Goal: Task Accomplishment & Management: Complete application form

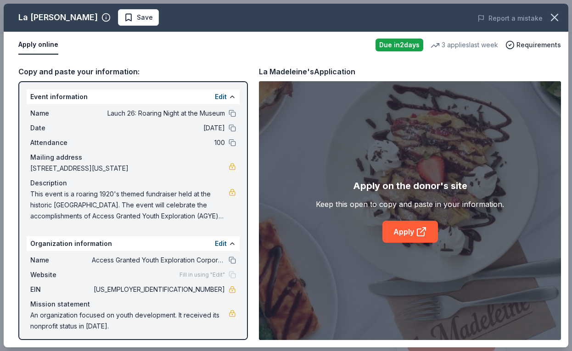
scroll to position [101, 0]
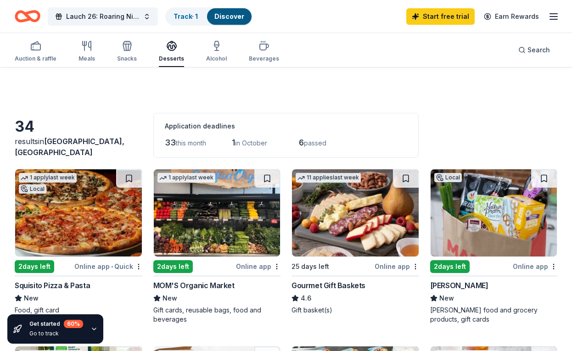
scroll to position [95, 0]
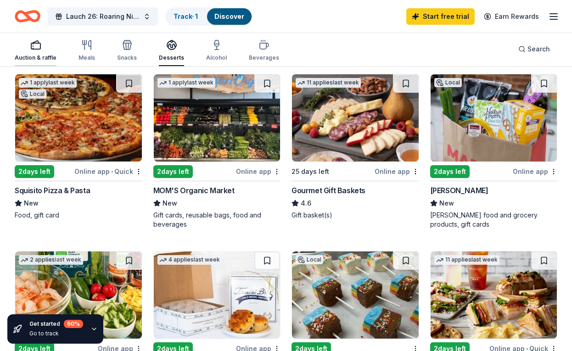
click at [33, 50] on icon "button" at bounding box center [35, 44] width 11 height 11
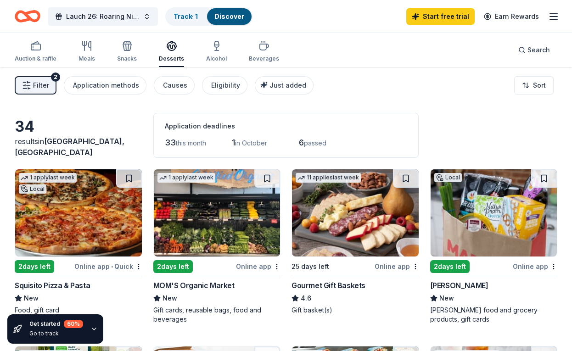
click at [32, 87] on button "Filter 2" at bounding box center [36, 85] width 42 height 18
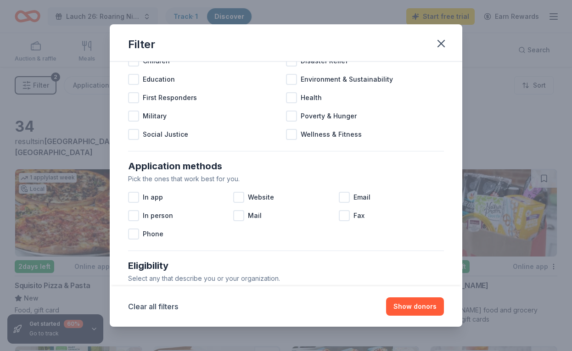
scroll to position [66, 0]
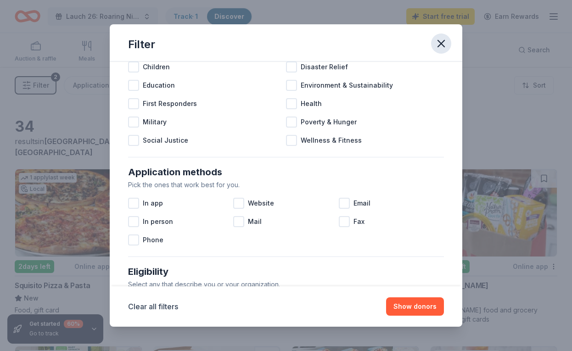
click at [442, 47] on icon "button" at bounding box center [441, 43] width 13 height 13
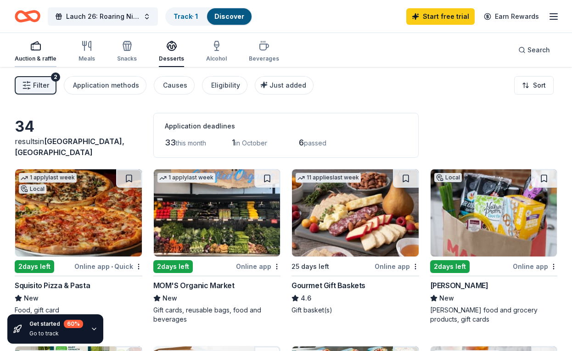
click at [27, 51] on div "button" at bounding box center [36, 45] width 42 height 11
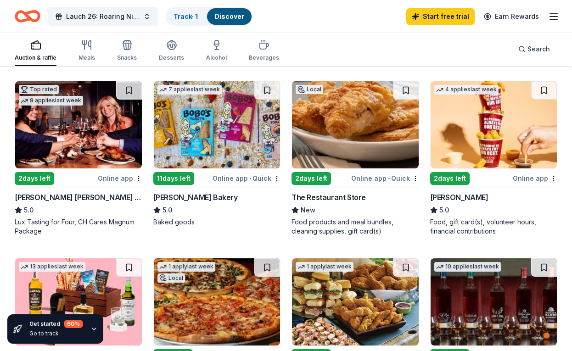
scroll to position [275, 0]
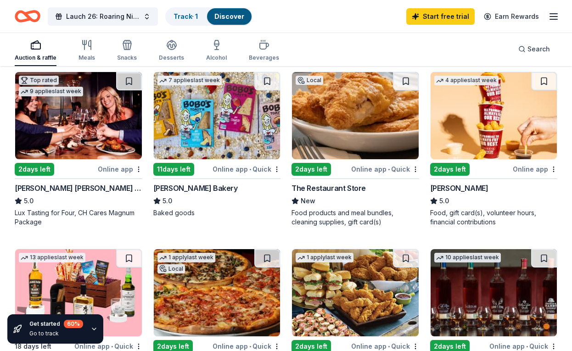
click at [84, 134] on img at bounding box center [78, 115] width 127 height 87
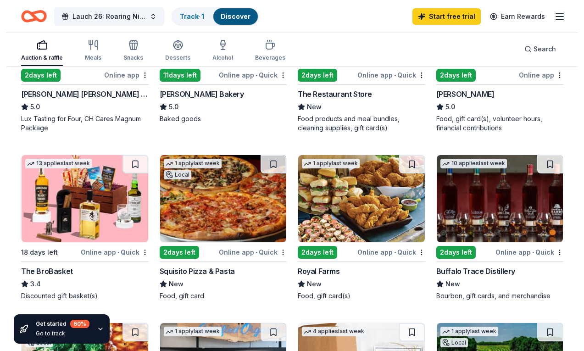
scroll to position [369, 0]
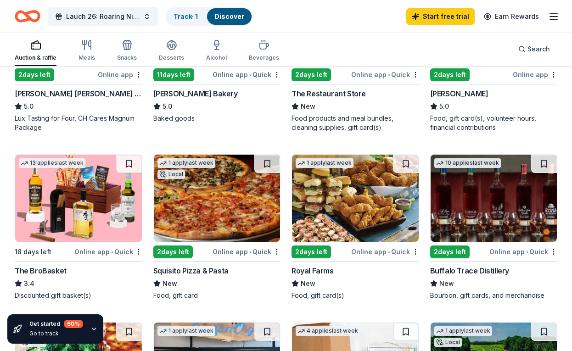
click at [124, 193] on img at bounding box center [78, 198] width 127 height 87
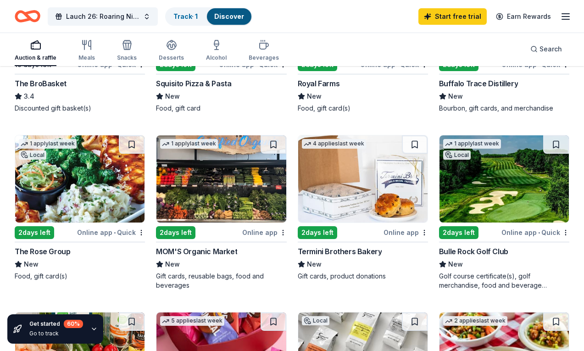
scroll to position [557, 0]
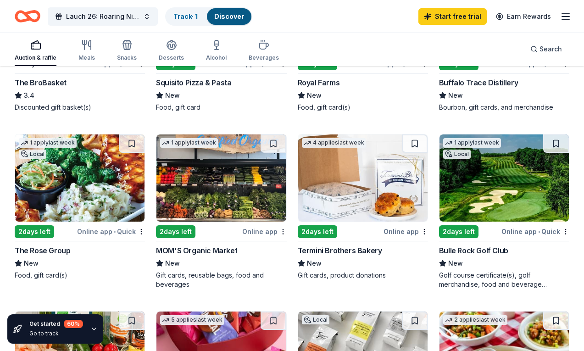
click at [323, 252] on div "Termini Brothers Bakery" at bounding box center [340, 250] width 84 height 11
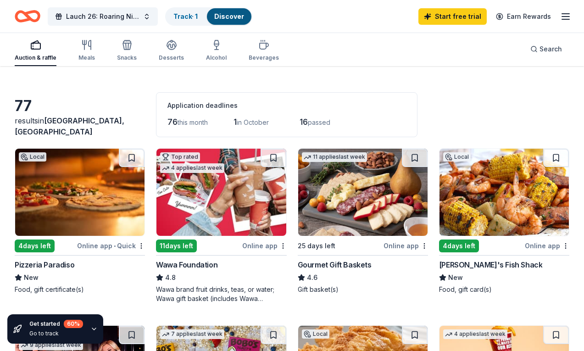
scroll to position [0, 0]
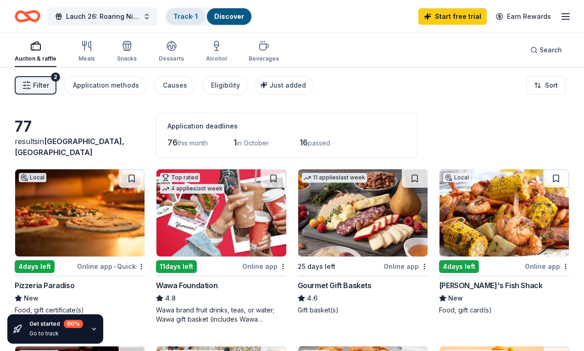
click at [183, 21] on div "Track · 1" at bounding box center [185, 16] width 39 height 17
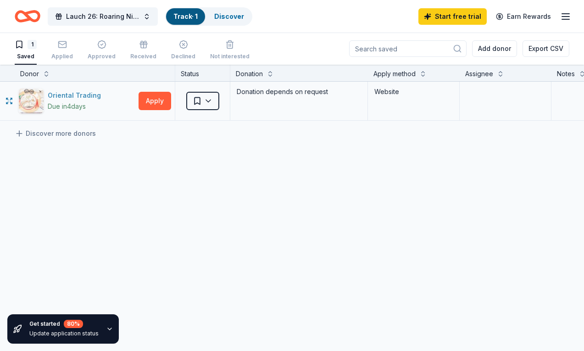
click at [79, 95] on div "Oriental Trading" at bounding box center [76, 95] width 57 height 11
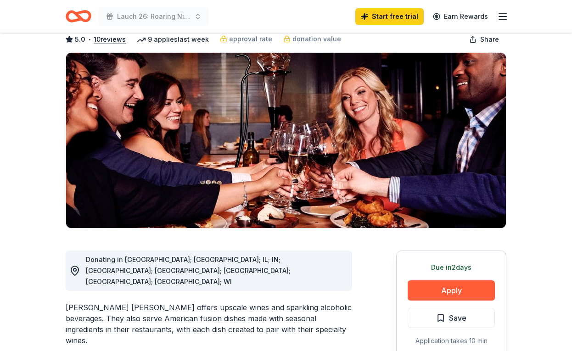
scroll to position [130, 0]
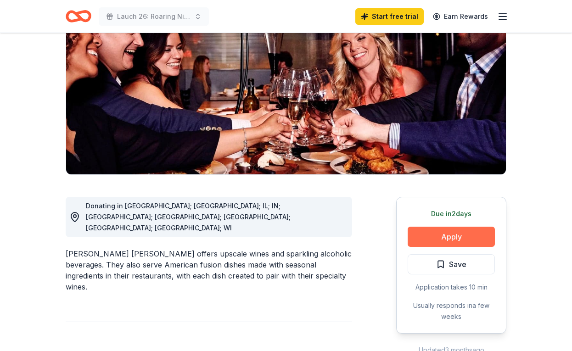
click at [447, 227] on button "Apply" at bounding box center [451, 237] width 87 height 20
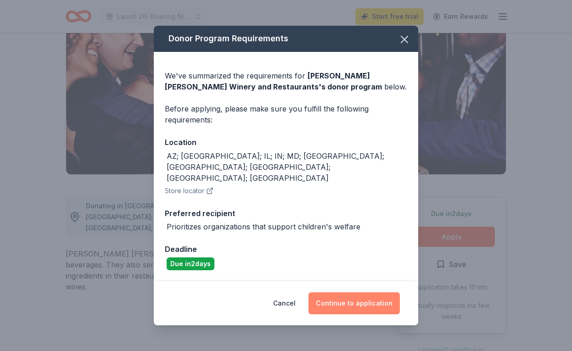
click at [380, 299] on button "Continue to application" at bounding box center [354, 303] width 91 height 22
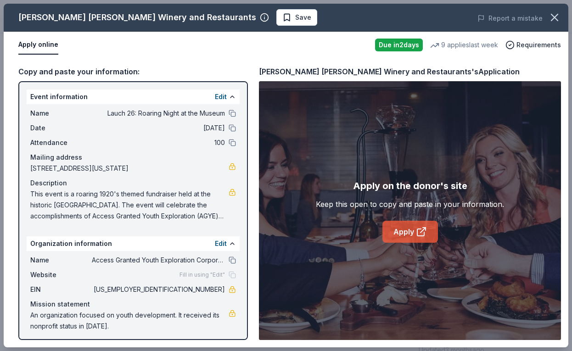
click at [391, 225] on link "Apply" at bounding box center [410, 232] width 56 height 22
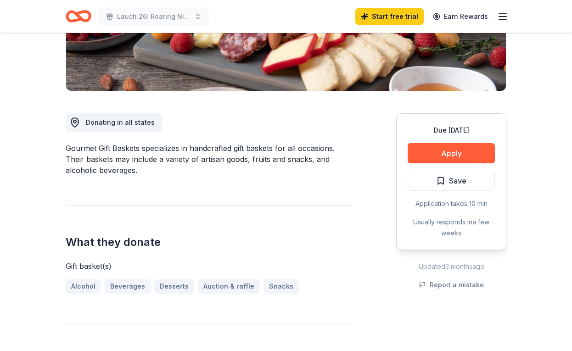
scroll to position [212, 0]
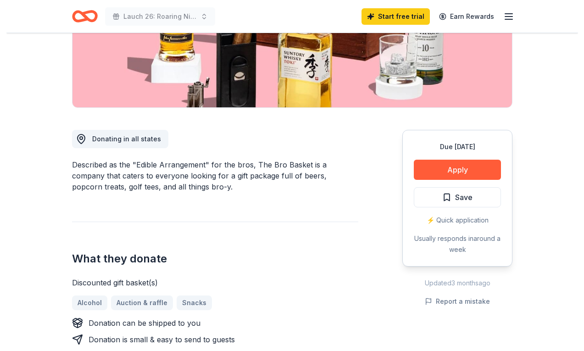
scroll to position [183, 0]
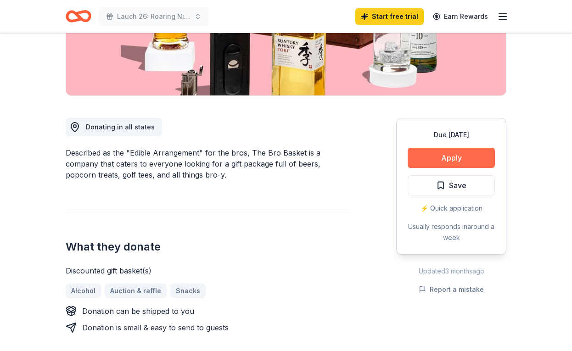
click at [436, 158] on button "Apply" at bounding box center [451, 158] width 87 height 20
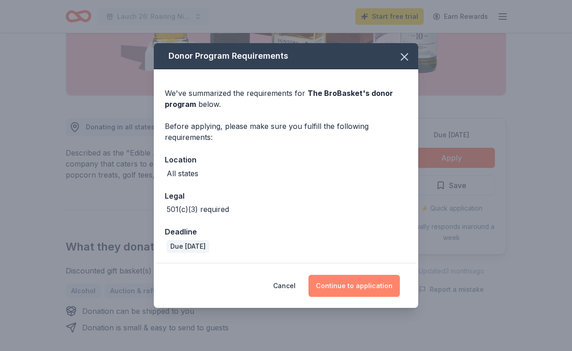
click at [343, 289] on button "Continue to application" at bounding box center [354, 286] width 91 height 22
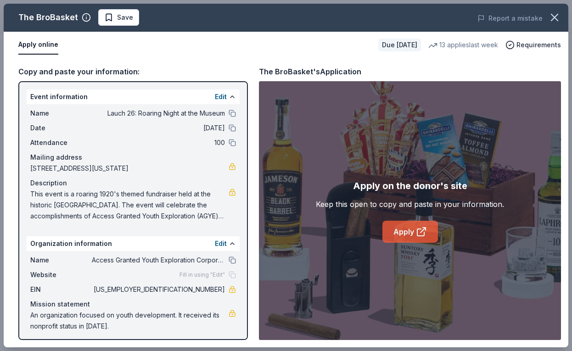
click at [396, 226] on link "Apply" at bounding box center [410, 232] width 56 height 22
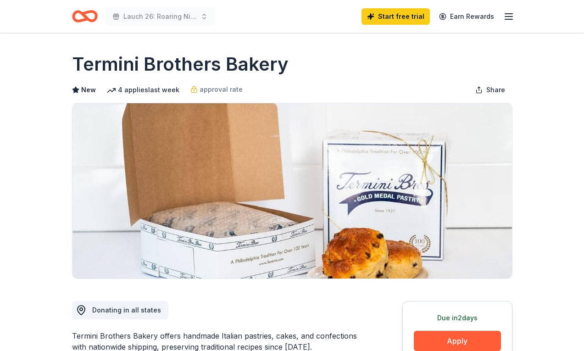
drag, startPoint x: 220, startPoint y: 67, endPoint x: 107, endPoint y: 72, distance: 113.0
click at [107, 72] on h1 "Termini Brothers Bakery" at bounding box center [180, 64] width 217 height 26
